Goal: Task Accomplishment & Management: Complete application form

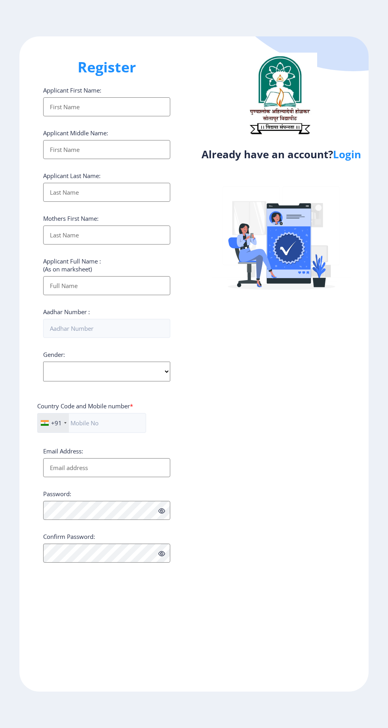
select select
click at [356, 159] on link "Login" at bounding box center [347, 154] width 28 height 14
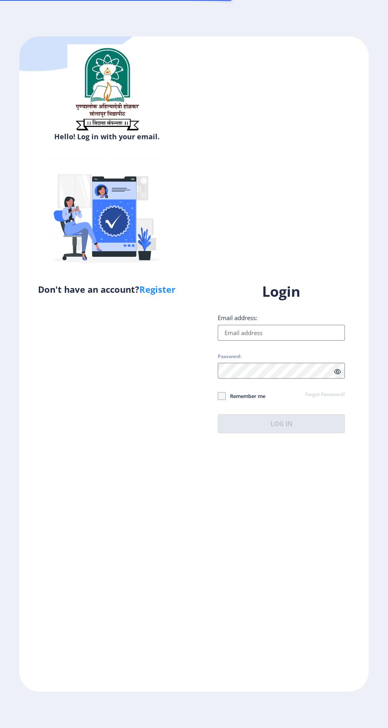
click at [289, 340] on input "Email address:" at bounding box center [280, 333] width 127 height 16
type input "[EMAIL_ADDRESS][DOMAIN_NAME]"
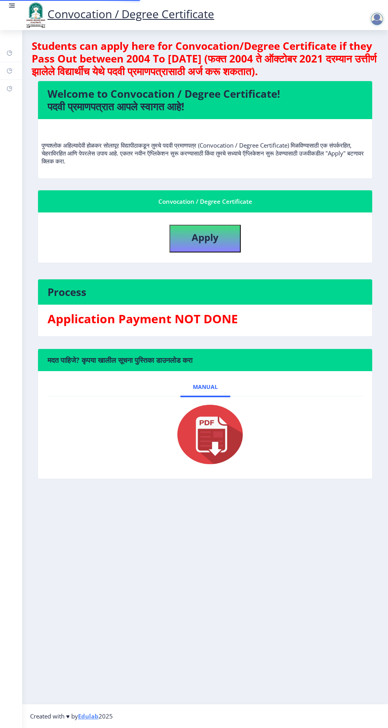
click at [219, 447] on img at bounding box center [204, 434] width 79 height 63
click at [222, 233] on button "Apply" at bounding box center [204, 239] width 71 height 28
select select
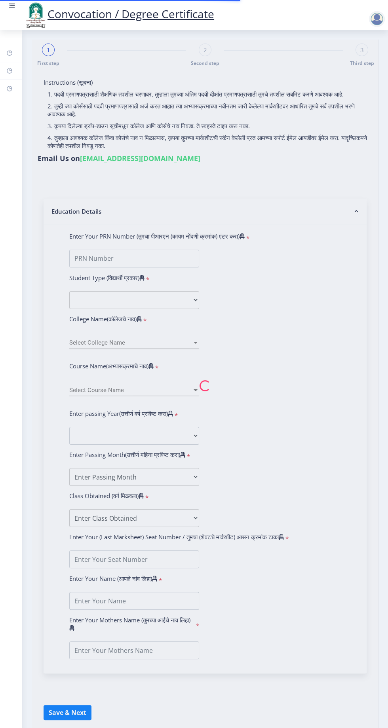
type input "[PERSON_NAME] AMAR"
type input "[PERSON_NAME]"
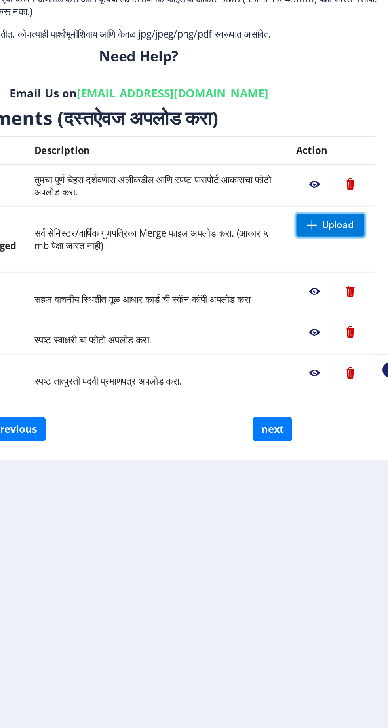
click at [330, 257] on span "Upload" at bounding box center [325, 253] width 43 height 14
click at [317, 227] on nb-action at bounding box center [315, 227] width 23 height 14
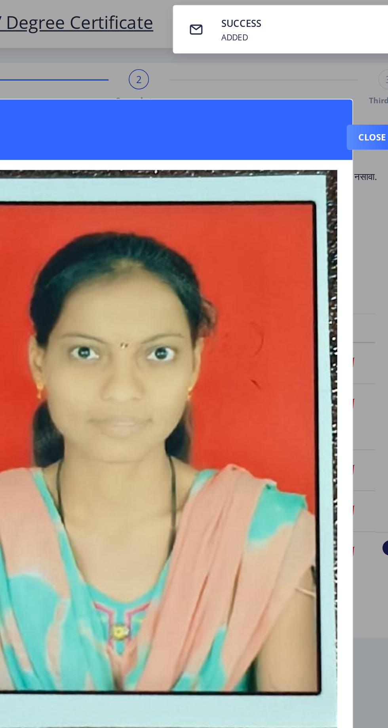
click at [351, 78] on button "Close" at bounding box center [351, 86] width 32 height 16
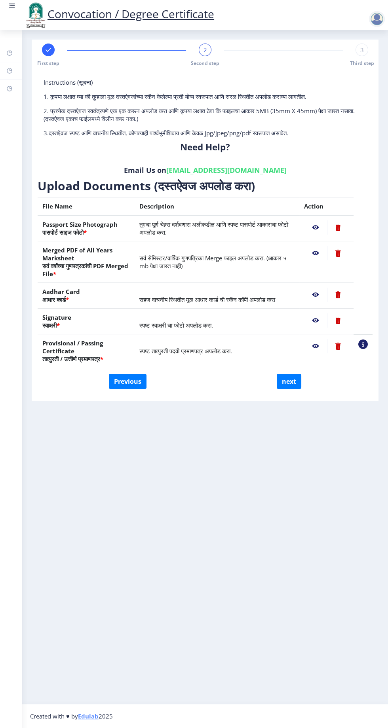
click at [316, 293] on nb-action at bounding box center [315, 294] width 23 height 14
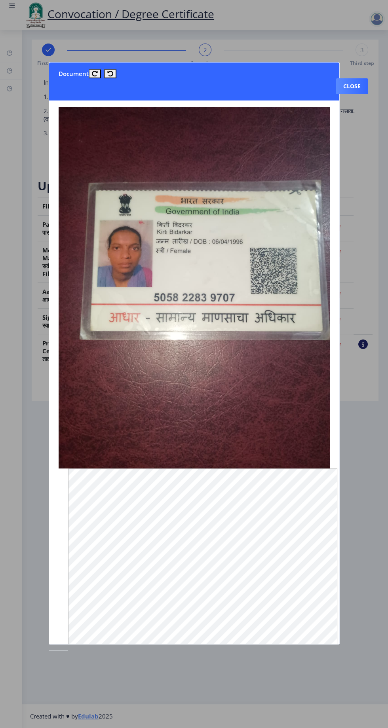
click at [356, 91] on button "Close" at bounding box center [351, 86] width 32 height 16
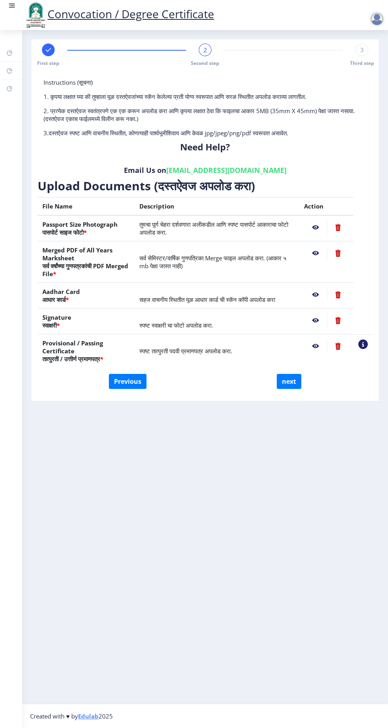
click at [325, 317] on nb-action at bounding box center [315, 320] width 23 height 14
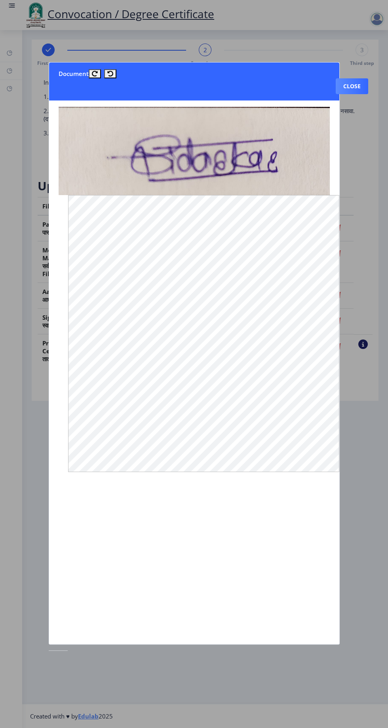
click at [357, 94] on button "Close" at bounding box center [351, 86] width 32 height 16
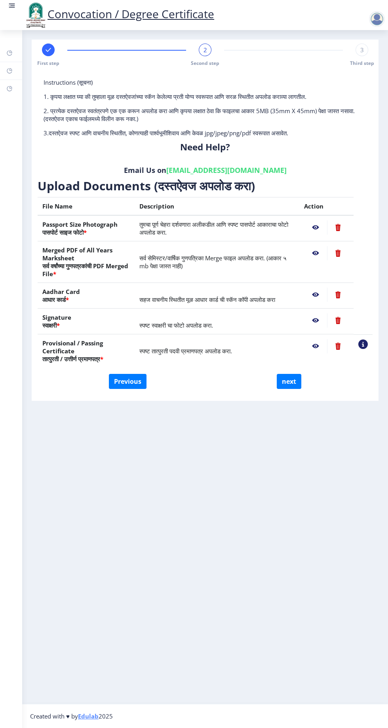
click at [315, 345] on nb-action at bounding box center [315, 346] width 23 height 14
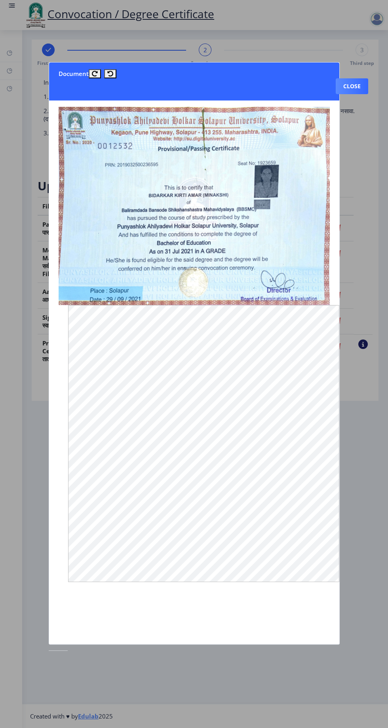
click at [359, 91] on button "Close" at bounding box center [351, 86] width 32 height 16
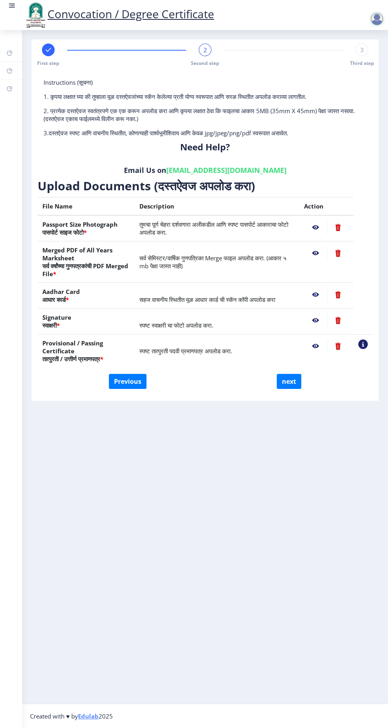
click at [324, 253] on nb-action at bounding box center [315, 253] width 23 height 14
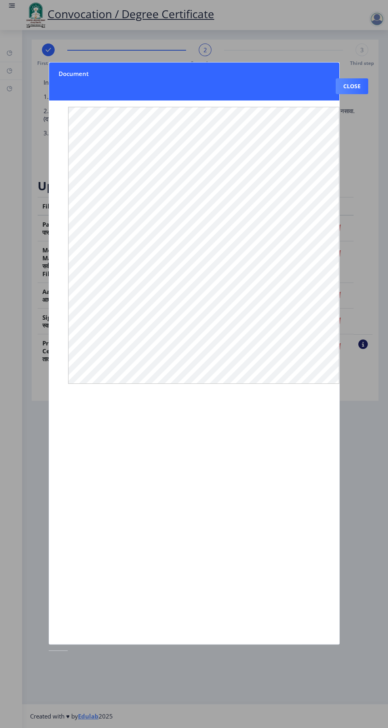
click at [353, 94] on button "Close" at bounding box center [351, 86] width 32 height 16
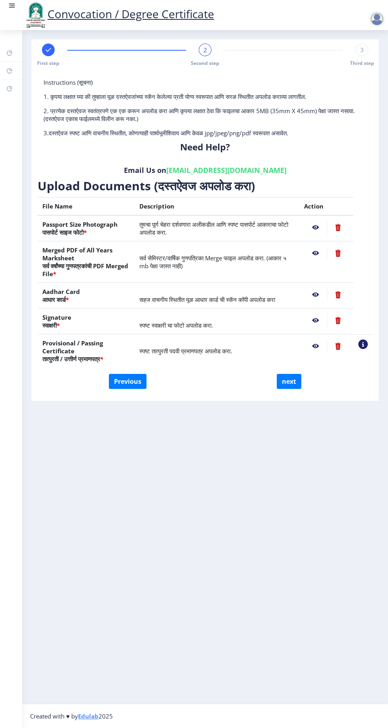
click at [338, 253] on nb-action at bounding box center [338, 253] width 22 height 14
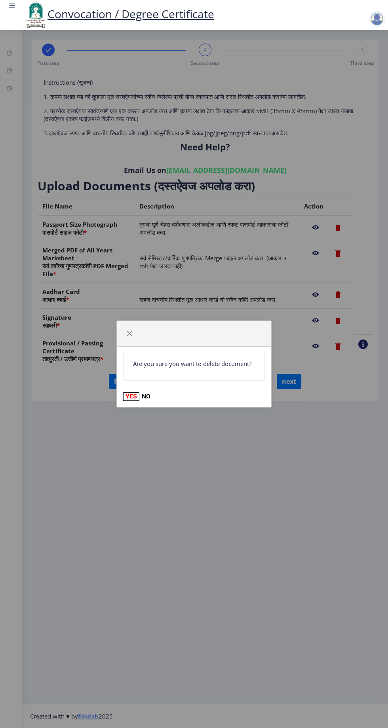
click at [130, 400] on button "YES" at bounding box center [131, 396] width 16 height 8
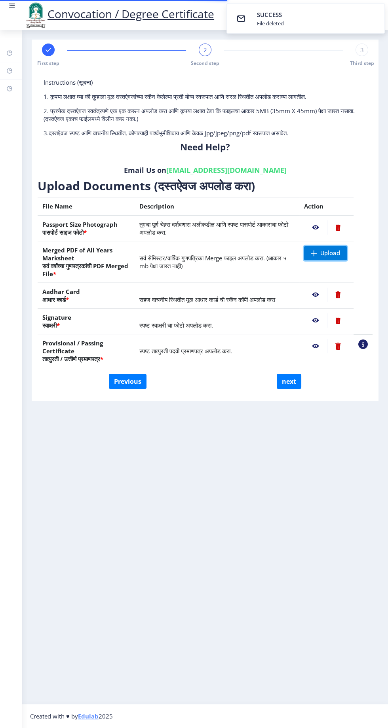
click at [326, 258] on span "Upload" at bounding box center [325, 253] width 43 height 14
